Goal: Task Accomplishment & Management: Complete application form

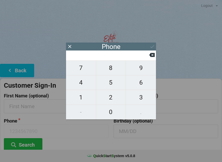
click at [79, 88] on span "4" at bounding box center [81, 82] width 30 height 11
type input "4"
click at [144, 85] on span "6" at bounding box center [141, 82] width 30 height 11
type input "46"
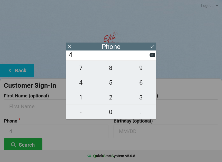
type input "46"
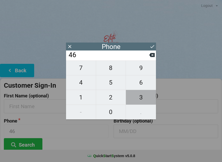
click at [137, 94] on span "3" at bounding box center [141, 97] width 30 height 11
type input "463"
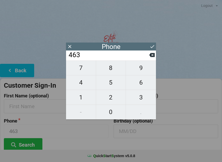
click at [106, 97] on span "2" at bounding box center [111, 97] width 30 height 11
type input "4632"
click at [112, 96] on span "2" at bounding box center [111, 97] width 30 height 11
type input "46322"
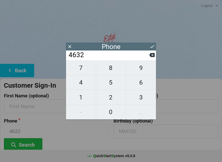
type input "46322"
click at [141, 83] on span "6" at bounding box center [141, 82] width 30 height 11
type input "463226"
click at [108, 100] on span "2" at bounding box center [111, 97] width 30 height 11
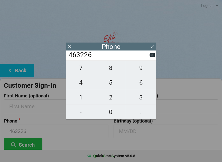
type input "4632262"
click at [113, 82] on span "5" at bounding box center [111, 82] width 30 height 11
type input "46322625"
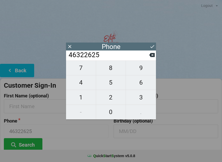
click at [142, 95] on span "3" at bounding box center [141, 97] width 30 height 11
type input "463226253"
click at [150, 48] on icon at bounding box center [152, 46] width 5 height 5
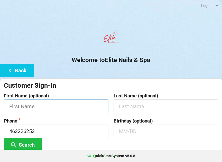
click at [73, 105] on input "text" at bounding box center [56, 107] width 105 height 14
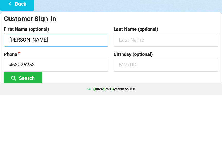
type input "[PERSON_NAME]"
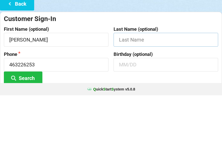
click at [133, 100] on input "text" at bounding box center [166, 107] width 105 height 14
type input "[PERSON_NAME]"
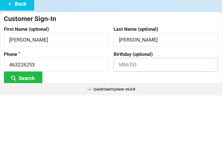
click at [129, 125] on input "text" at bounding box center [166, 132] width 105 height 14
type input "06/28"
click at [165, 81] on div "Customer Sign-In" at bounding box center [111, 85] width 214 height 8
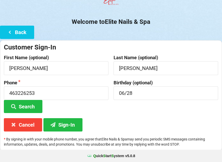
click at [66, 121] on button "Sign-In" at bounding box center [62, 124] width 39 height 13
click at [67, 93] on input "463226253" at bounding box center [56, 94] width 105 height 14
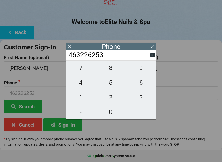
click at [153, 58] on icon at bounding box center [151, 54] width 5 height 5
click at [149, 57] on input "46322625" at bounding box center [108, 55] width 81 height 8
click at [149, 58] on input "46322625" at bounding box center [108, 55] width 81 height 8
click at [149, 58] on icon at bounding box center [151, 54] width 5 height 5
click at [149, 56] on input "4632262" at bounding box center [108, 55] width 81 height 8
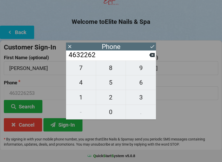
click at [148, 54] on input "4632262" at bounding box center [108, 55] width 81 height 8
click at [150, 57] on icon at bounding box center [151, 55] width 5 height 4
click at [151, 56] on icon at bounding box center [151, 55] width 5 height 4
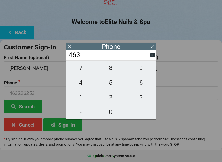
click at [152, 55] on icon at bounding box center [151, 54] width 5 height 5
type input "46"
click at [136, 70] on span "9" at bounding box center [141, 68] width 30 height 11
type input "469"
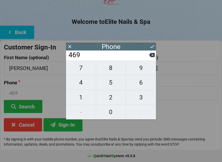
click at [82, 113] on div "7 8 9 4 5 6 1 2 3 - 0 ." at bounding box center [111, 90] width 90 height 59
click at [113, 98] on span "2" at bounding box center [111, 97] width 30 height 11
type input "4692"
click at [111, 97] on span "2" at bounding box center [111, 97] width 30 height 11
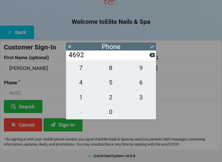
type input "46922"
click at [152, 57] on icon at bounding box center [151, 55] width 5 height 4
click at [149, 57] on input "4692" at bounding box center [108, 55] width 81 height 8
click at [150, 55] on icon at bounding box center [151, 54] width 5 height 5
type input "469"
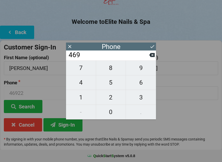
click at [80, 112] on div "7 8 9 4 5 6 1 2 3 - 0 ." at bounding box center [111, 90] width 90 height 59
click at [113, 100] on span "2" at bounding box center [111, 97] width 30 height 11
type input "4692"
click at [110, 101] on span "2" at bounding box center [111, 97] width 30 height 11
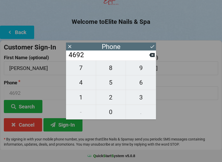
type input "46922"
click at [138, 86] on span "6" at bounding box center [141, 82] width 30 height 11
type input "469226"
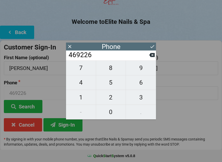
click at [139, 82] on span "6" at bounding box center [141, 82] width 30 height 11
type input "4692266"
click at [116, 100] on span "2" at bounding box center [111, 97] width 30 height 11
type input "46922662"
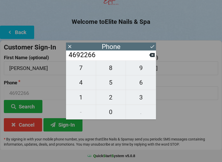
type input "46922662"
click at [113, 85] on span "5" at bounding box center [111, 82] width 30 height 11
type input "469226625"
click at [137, 96] on span "3" at bounding box center [141, 97] width 30 height 11
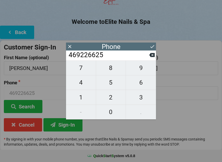
type input "4692266253"
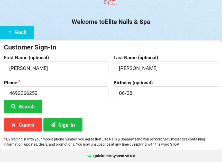
click at [151, 42] on div "Customer Sign-In First Name (optional) [PERSON_NAME] Last Name (optional) [PERS…" at bounding box center [111, 95] width 222 height 111
click at [63, 122] on button "Sign-In" at bounding box center [62, 124] width 39 height 13
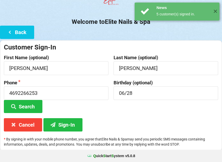
click at [65, 120] on button "Sign-In" at bounding box center [62, 124] width 39 height 13
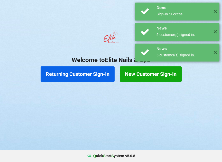
scroll to position [0, 0]
